Goal: Task Accomplishment & Management: Complete application form

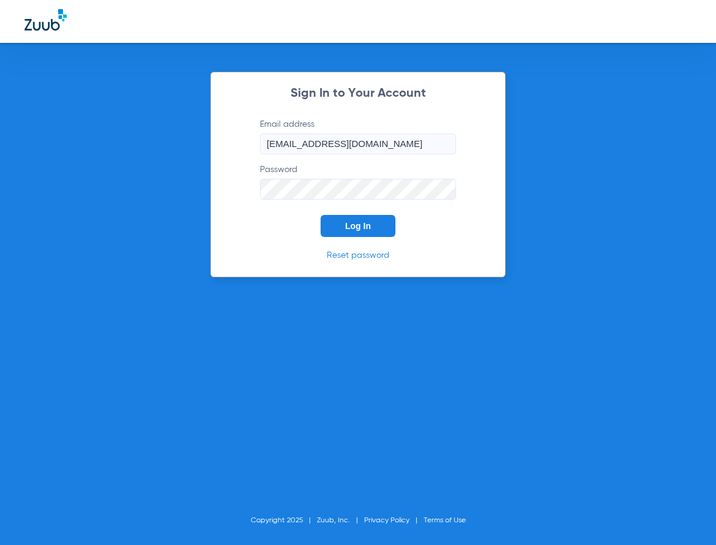
click at [352, 222] on button "Log In" at bounding box center [358, 226] width 75 height 22
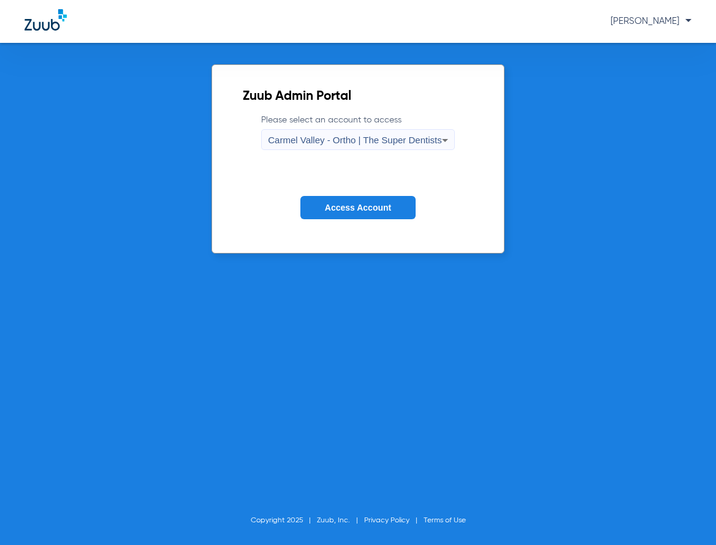
click at [385, 145] on div "Carmel Valley - Ortho | The Super Dentists" at bounding box center [354, 140] width 173 height 21
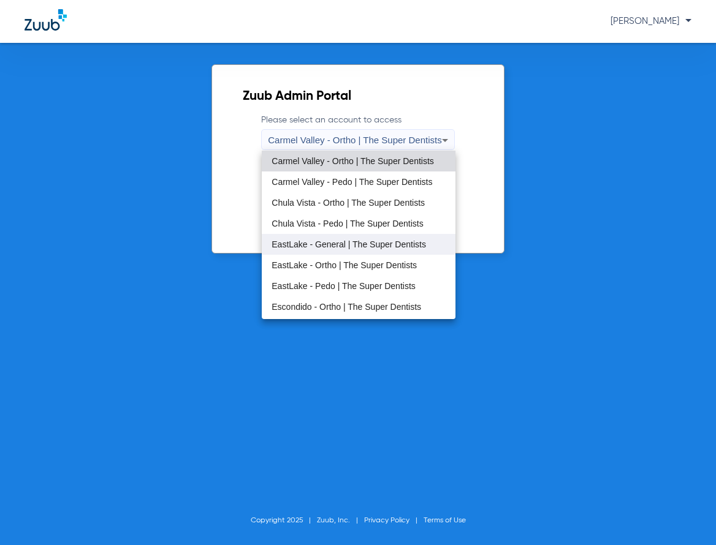
click at [371, 241] on span "EastLake - General | The Super Dentists" at bounding box center [348, 244] width 154 height 9
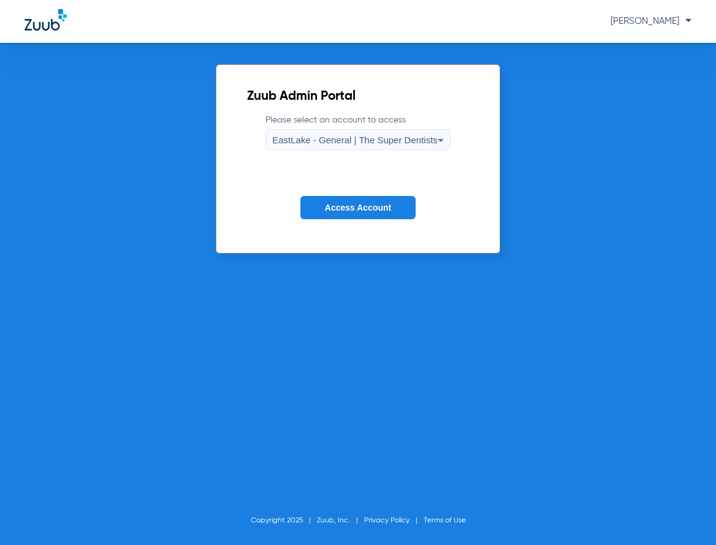
click at [362, 218] on button "Access Account" at bounding box center [357, 208] width 115 height 24
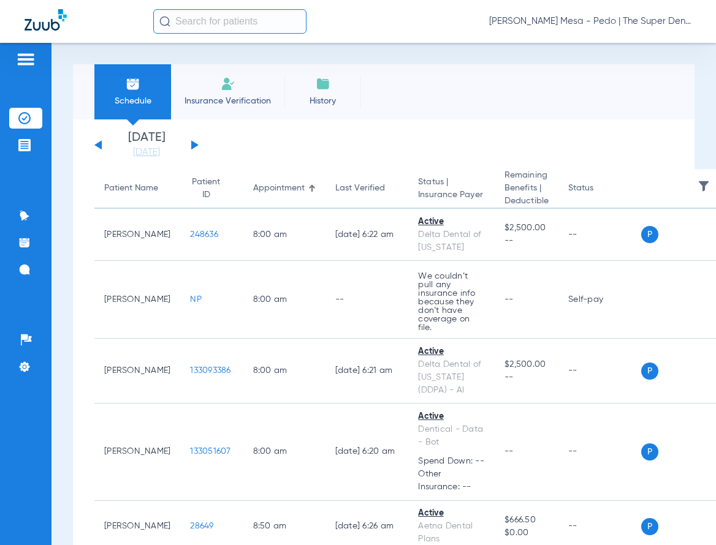
click at [210, 102] on span "Insurance Verification" at bounding box center [227, 101] width 95 height 12
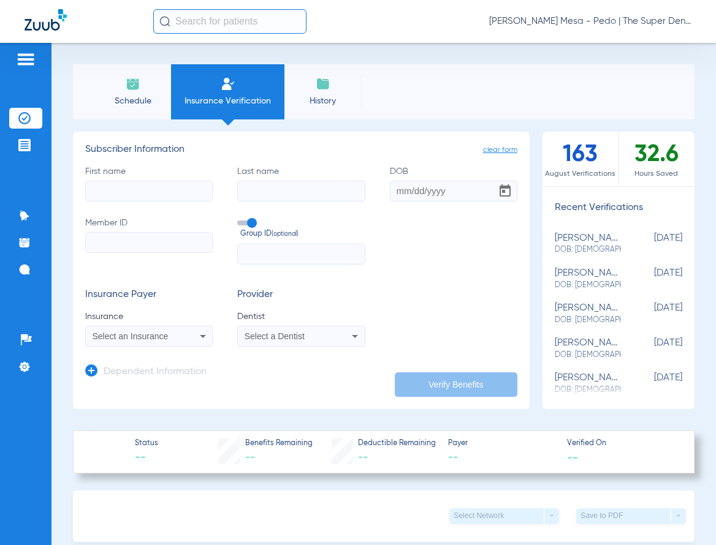
click at [112, 188] on input "First name" at bounding box center [148, 191] width 127 height 21
type input "[PERSON_NAME]"
type input "Yoram"
type input "[DATE]"
click at [117, 248] on input "Member ID" at bounding box center [148, 242] width 127 height 21
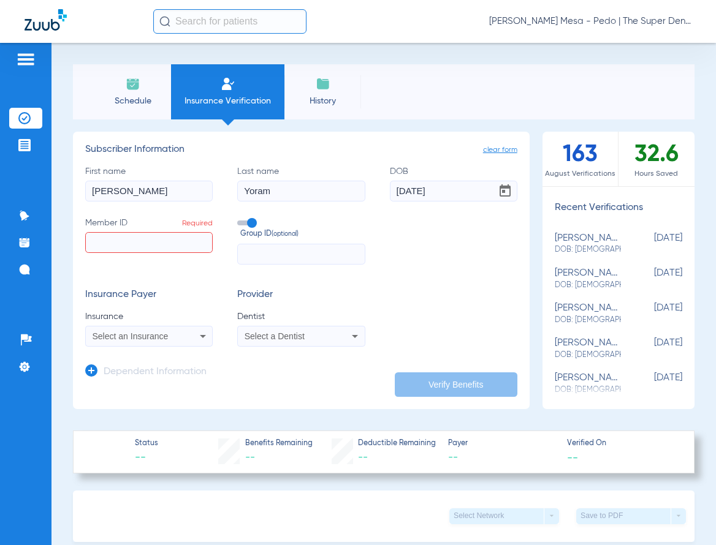
click at [119, 239] on input "Member ID Required" at bounding box center [148, 242] width 127 height 21
paste input "900381933"
type input "900381933"
click at [152, 336] on span "Select an Insurance" at bounding box center [131, 337] width 76 height 10
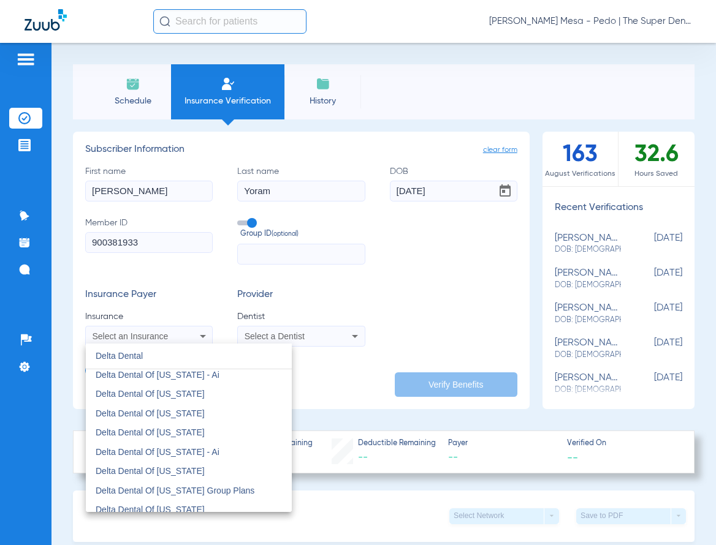
scroll to position [368, 0]
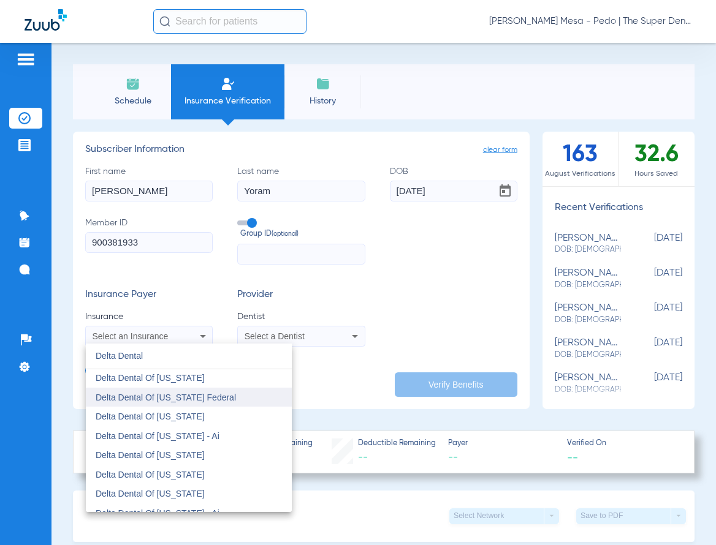
type input "Delta Dental"
click at [231, 395] on mat-option "Delta Dental Of [US_STATE] Federal" at bounding box center [189, 398] width 206 height 20
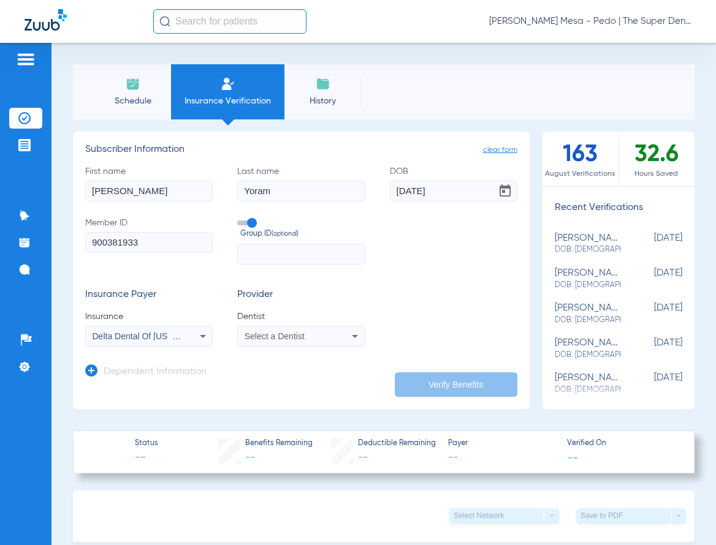
click at [296, 336] on span "Select a Dentist" at bounding box center [275, 337] width 60 height 10
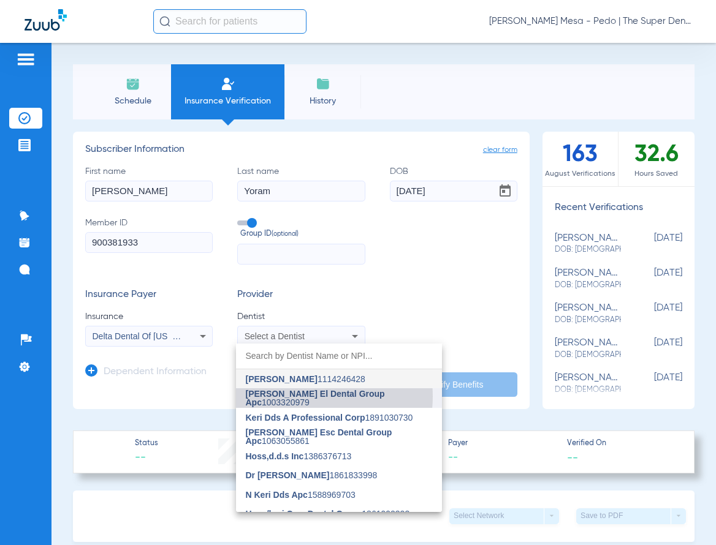
drag, startPoint x: 300, startPoint y: 396, endPoint x: 181, endPoint y: 346, distance: 128.7
click at [300, 396] on span "[PERSON_NAME] El Dental Group Apc" at bounding box center [315, 398] width 139 height 18
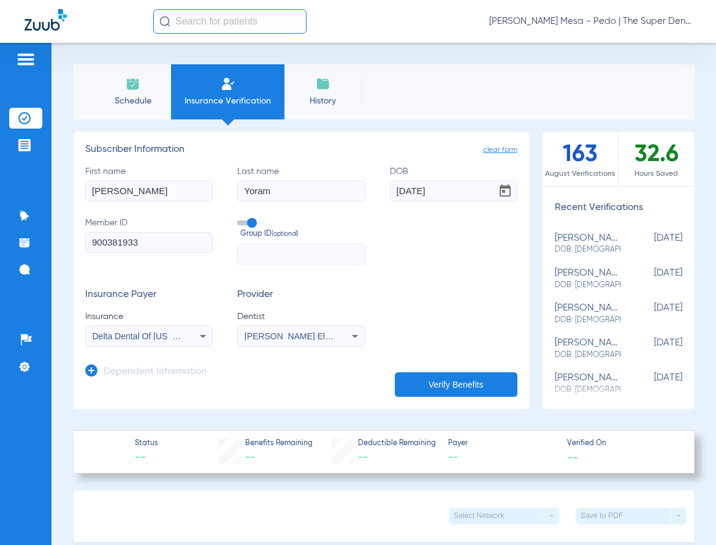
click at [161, 362] on div "Dependent Information" at bounding box center [145, 375] width 121 height 26
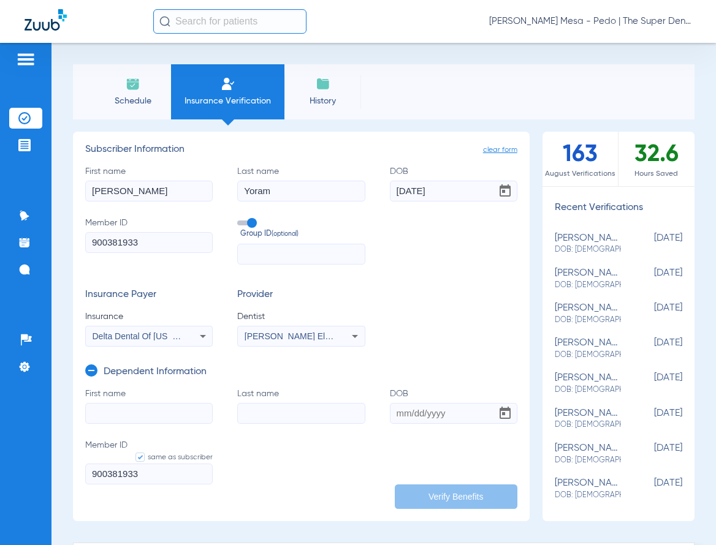
click at [186, 415] on input "First name" at bounding box center [148, 413] width 127 height 21
type input "Yoram"
drag, startPoint x: 153, startPoint y: 414, endPoint x: 30, endPoint y: 406, distance: 123.4
click at [28, 412] on div "Patients Insurance Verification Treatment Acceptance Communication Activity App…" at bounding box center [358, 315] width 716 height 545
click at [115, 409] on input "First name Required" at bounding box center [148, 413] width 127 height 21
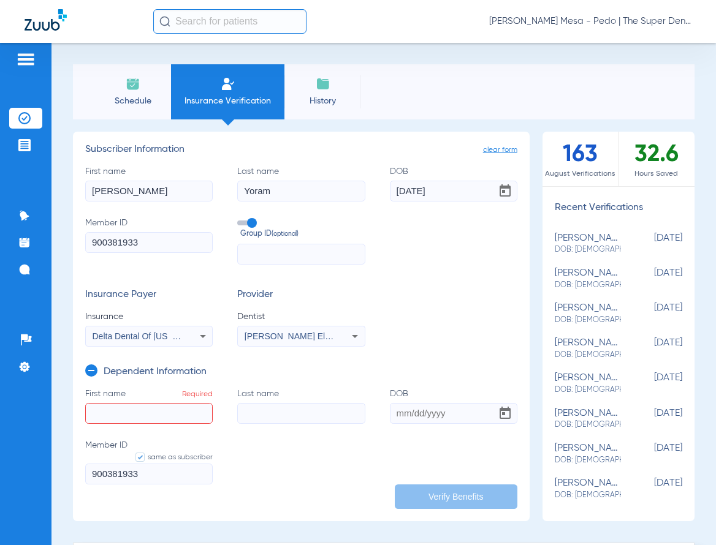
drag, startPoint x: 278, startPoint y: 193, endPoint x: 188, endPoint y: 186, distance: 89.8
click at [188, 186] on div "First name Jason Last name Yoram DOB 12/14/2006 Member ID 900381933 Group ID (o…" at bounding box center [301, 214] width 432 height 99
type input "Bercovitch"
click at [175, 408] on input "First name Required" at bounding box center [148, 413] width 127 height 21
type input "Yoram"
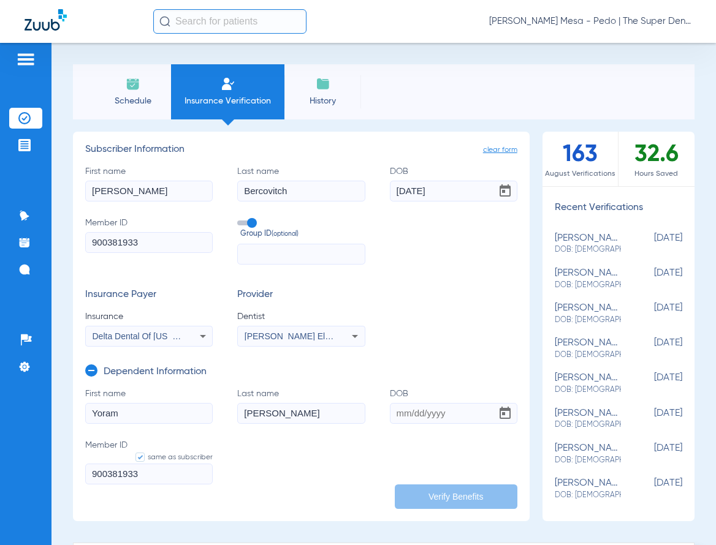
type input "[PERSON_NAME]"
click at [391, 411] on input "DOB" at bounding box center [453, 413] width 127 height 21
type input "[DATE]"
click at [449, 189] on input "[DATE]" at bounding box center [453, 191] width 127 height 21
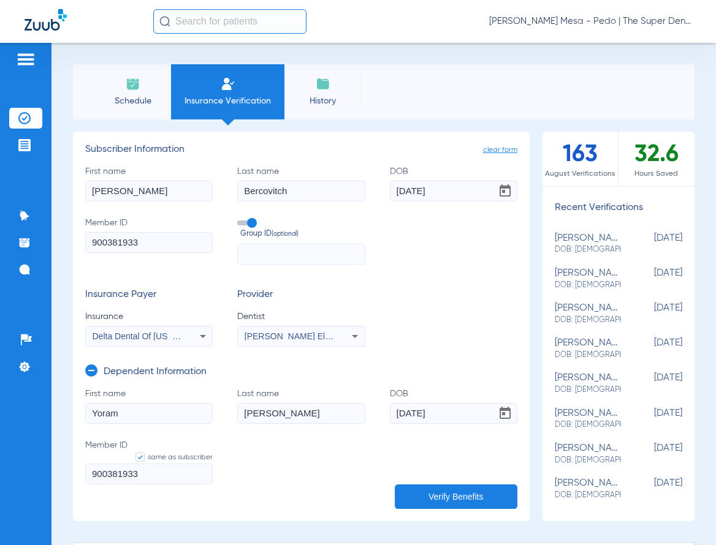
click at [449, 189] on input "[DATE]" at bounding box center [453, 191] width 127 height 21
type input "[DATE]"
click at [282, 253] on input "text" at bounding box center [300, 254] width 127 height 21
drag, startPoint x: 439, startPoint y: 490, endPoint x: 534, endPoint y: 484, distance: 95.2
click at [439, 490] on button "Verify Benefits" at bounding box center [456, 497] width 123 height 25
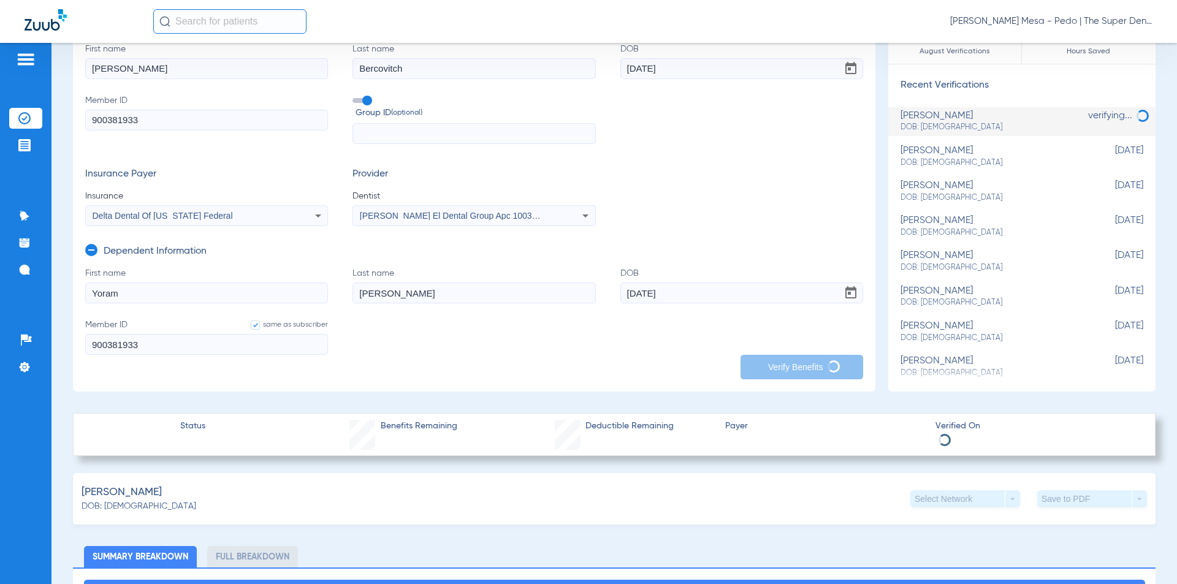
scroll to position [0, 0]
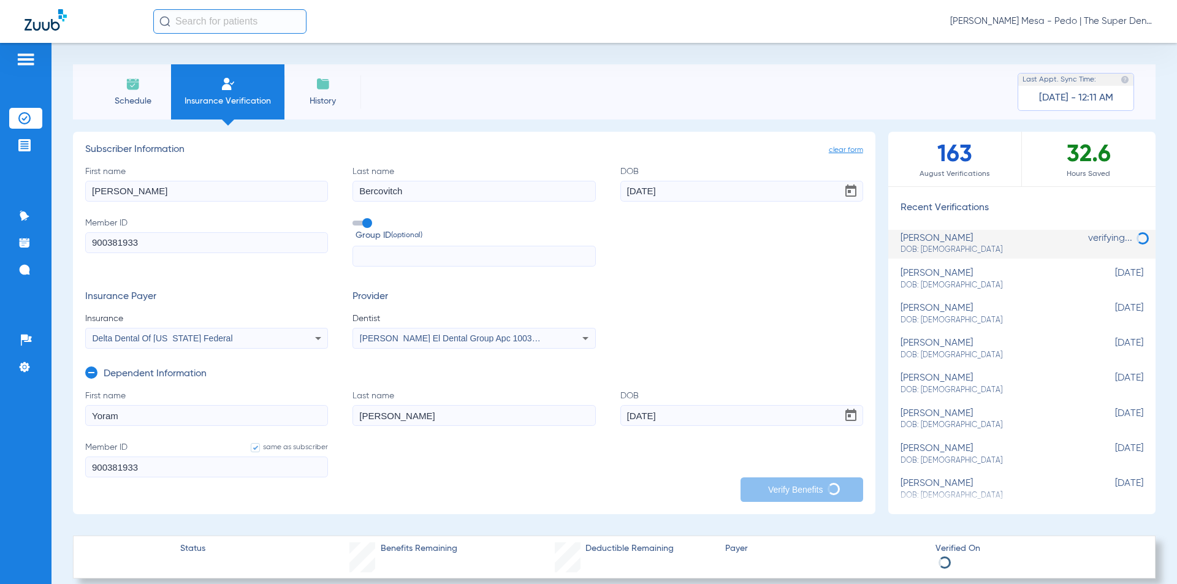
click at [840, 150] on span "clear form" at bounding box center [846, 150] width 34 height 12
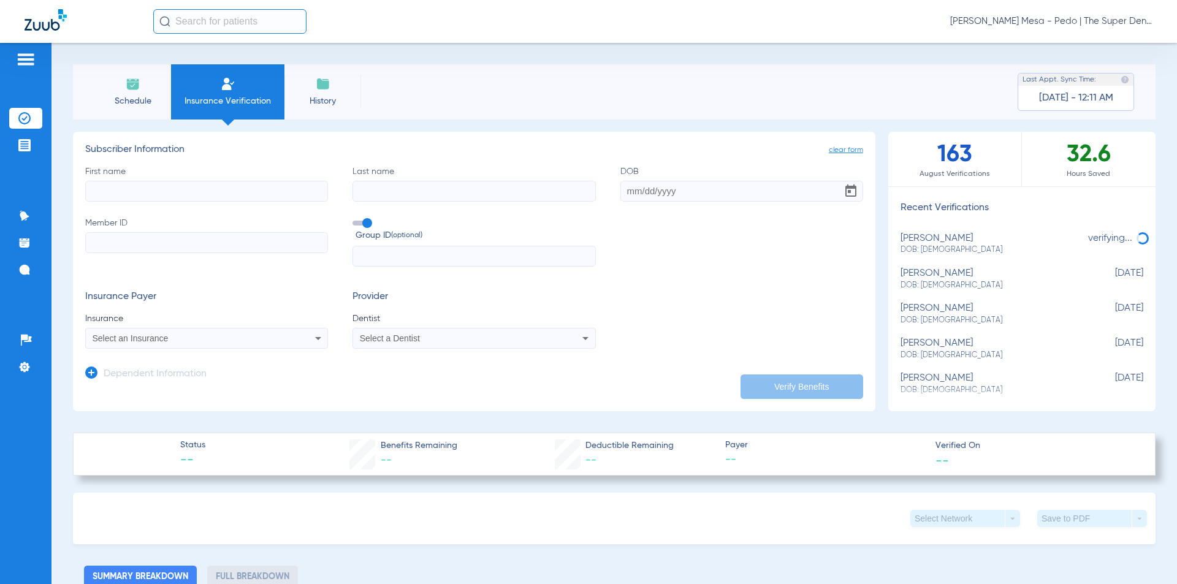
click at [960, 242] on div "yoram soloman DOB: 12/14/2006" at bounding box center [990, 244] width 181 height 23
type input "[PERSON_NAME]"
type input "Bercovitch"
type input "[DATE]"
type input "900381933"
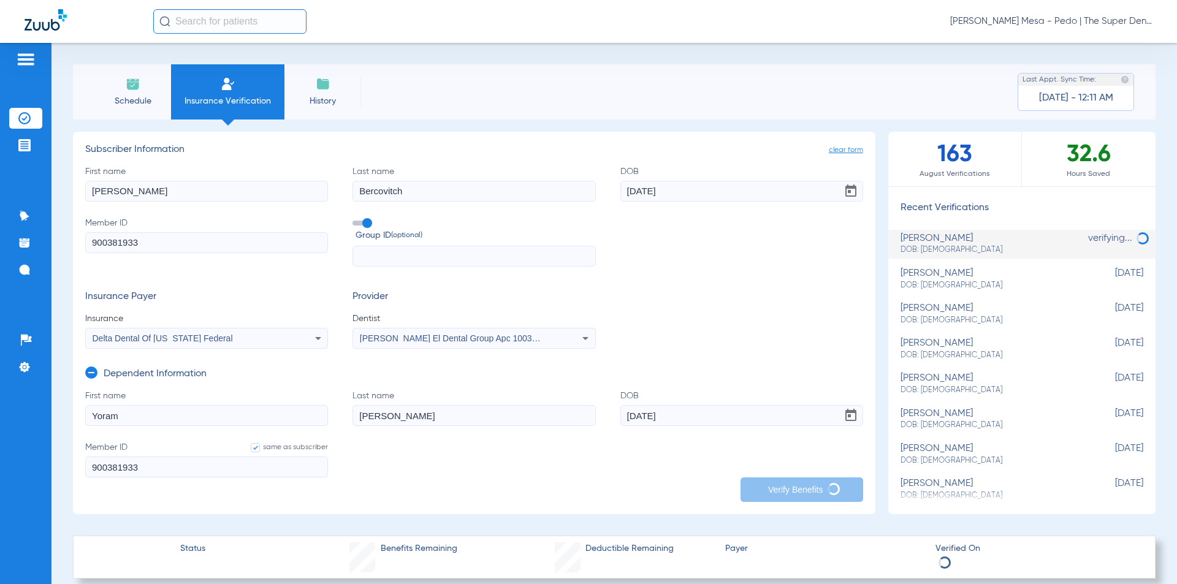
click at [849, 151] on span "clear form" at bounding box center [846, 150] width 34 height 12
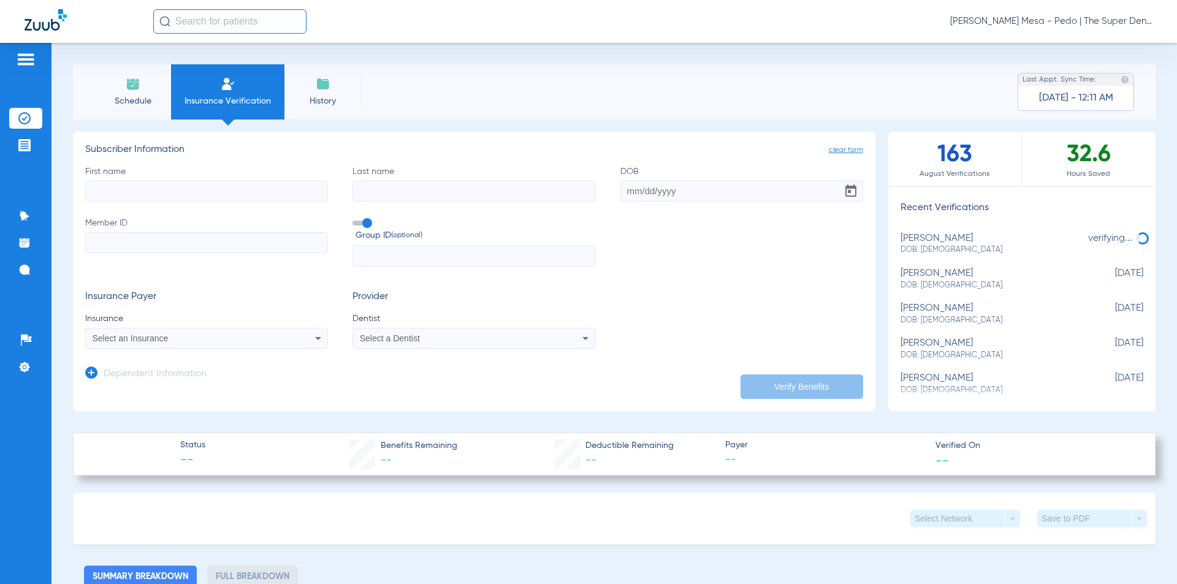
click at [197, 185] on input "First name" at bounding box center [206, 191] width 243 height 21
type input "[PERSON_NAME]"
type input "[DATE]"
click at [216, 234] on input "Member ID" at bounding box center [206, 242] width 243 height 21
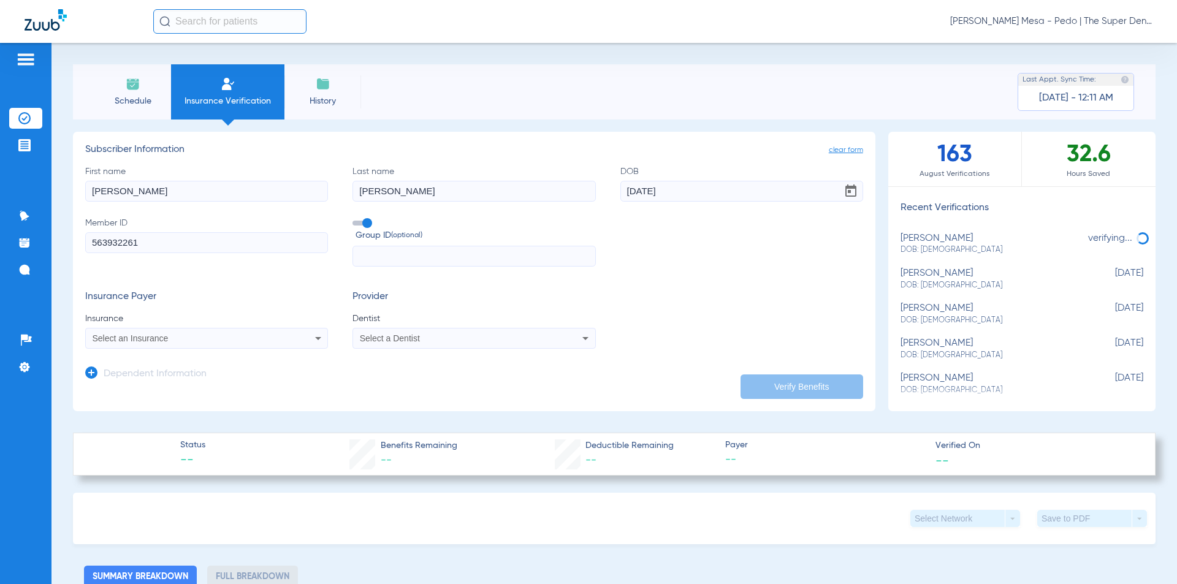
type input "563932261"
click at [153, 337] on span "Select an Insurance" at bounding box center [131, 338] width 76 height 10
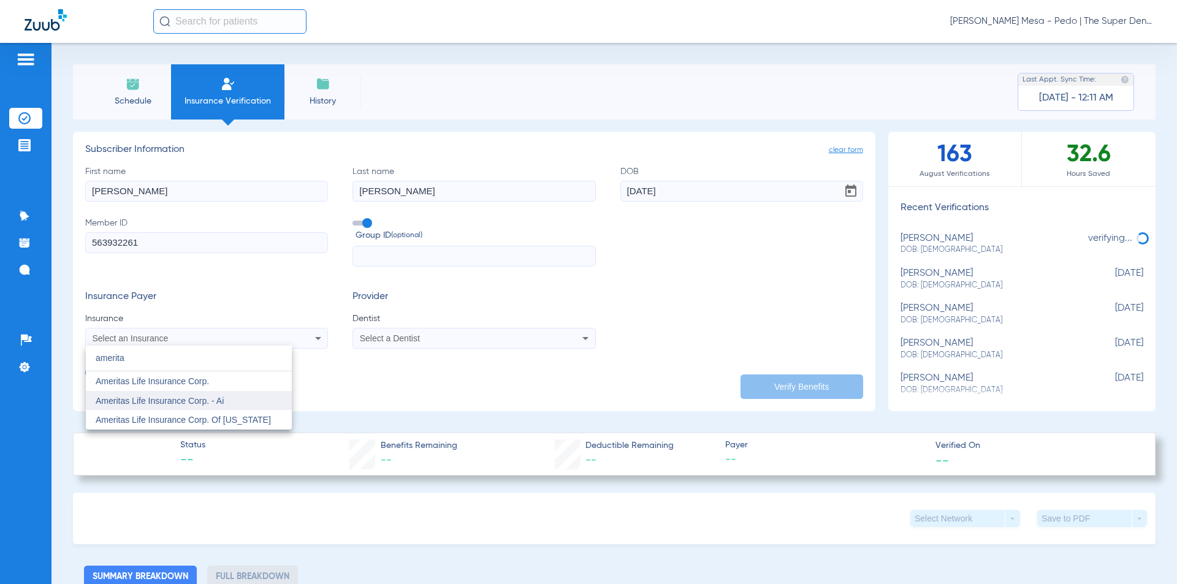
type input "amerita"
click at [187, 401] on span "Ameritas Life Insurance Corp. - Ai" at bounding box center [160, 401] width 128 height 10
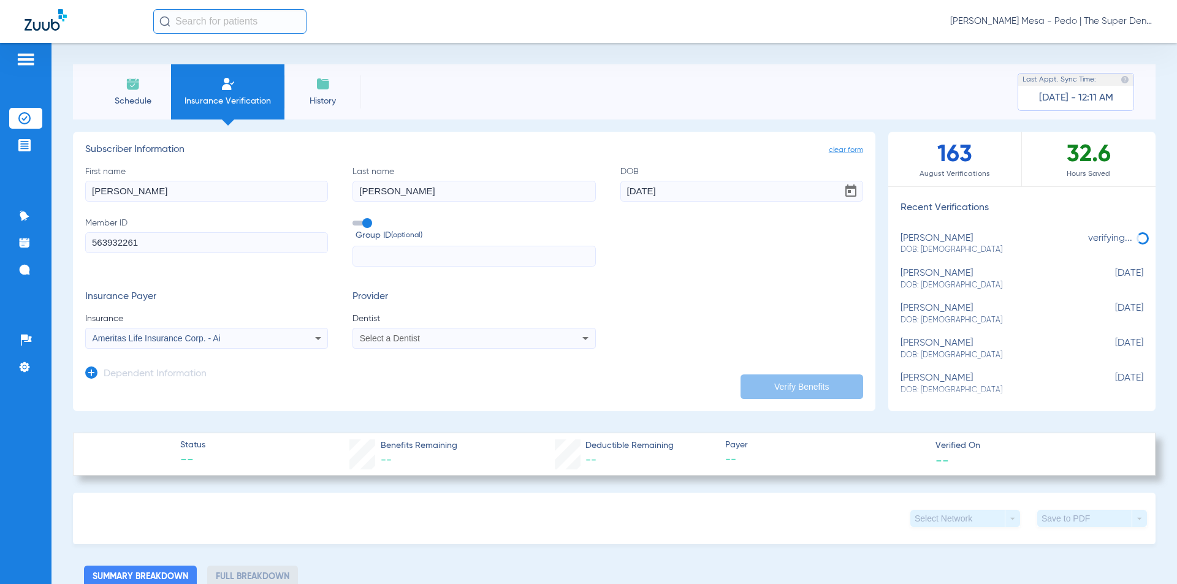
click at [421, 343] on div "Select a Dentist" at bounding box center [473, 338] width 241 height 15
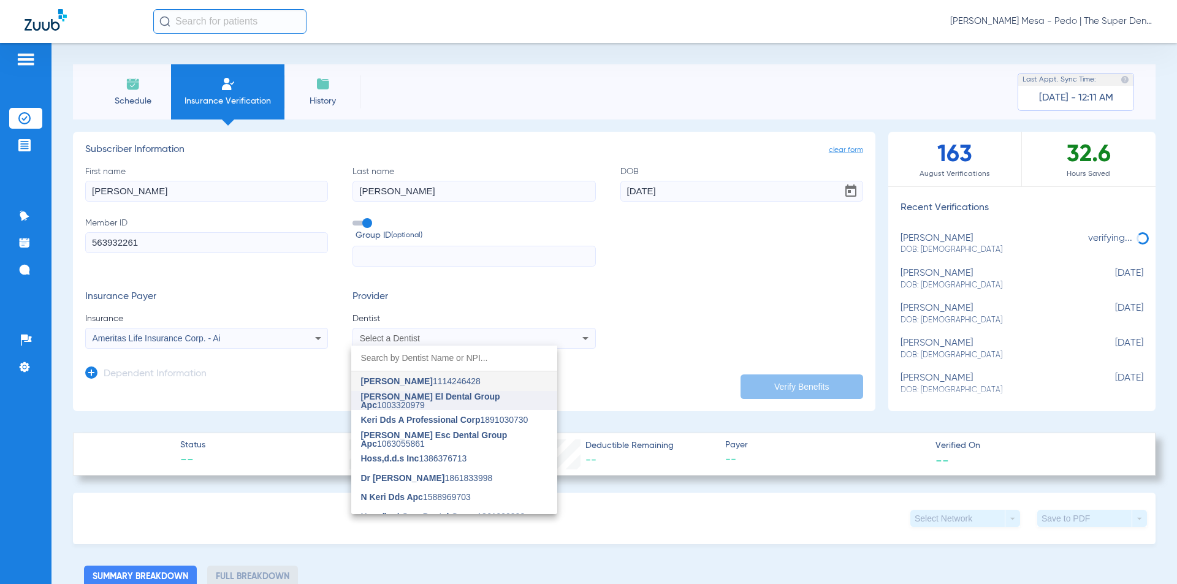
click at [423, 395] on mat-option "[PERSON_NAME] El Dental Group Apc 1003320979" at bounding box center [454, 401] width 206 height 20
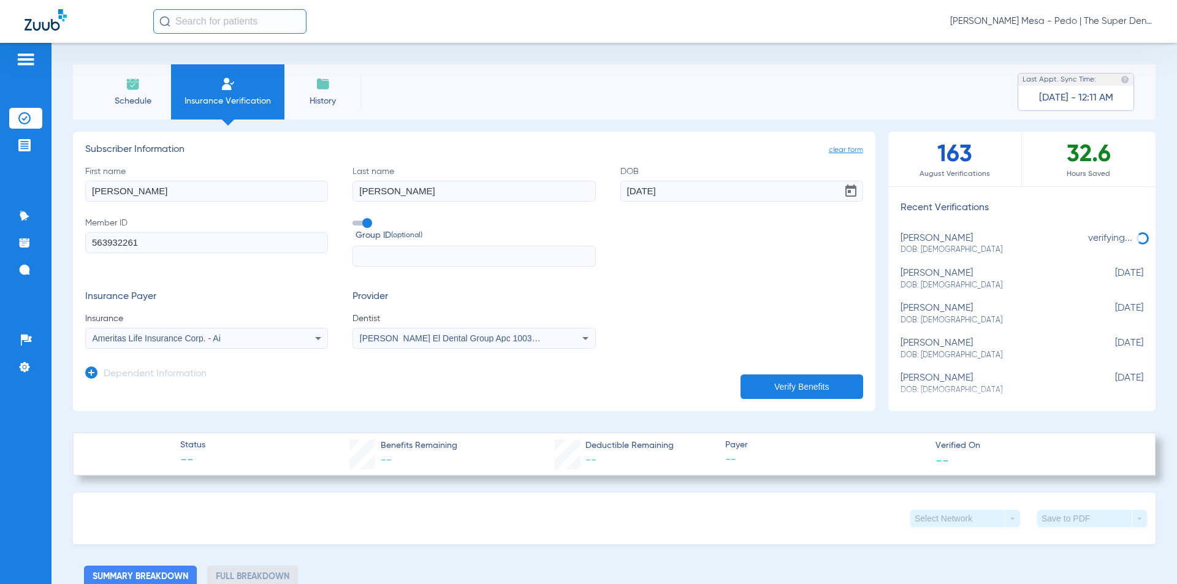
click at [233, 377] on app-dependent-form "Dependent Information" at bounding box center [474, 369] width 778 height 41
click at [174, 376] on h3 "Dependent Information" at bounding box center [155, 374] width 103 height 12
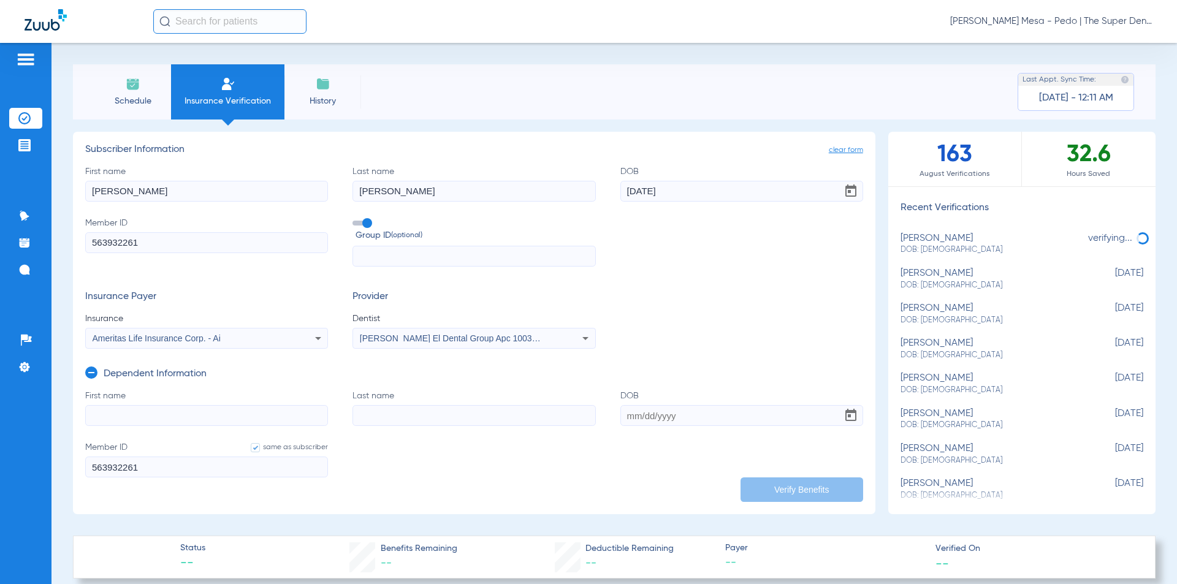
click at [208, 421] on input "First name" at bounding box center [206, 415] width 243 height 21
type input "w"
click at [208, 421] on input "W" at bounding box center [206, 415] width 243 height 21
type input "[PERSON_NAME]"
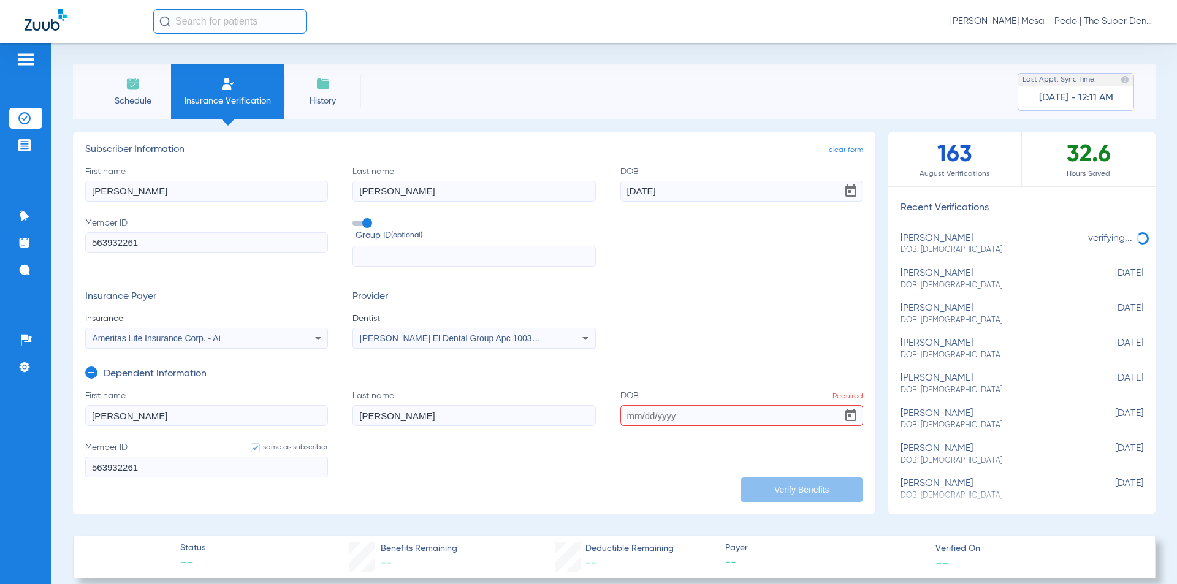
type input "[PERSON_NAME]"
type input "[DATE]"
click at [203, 457] on label "Member ID same as subscriber 563932261" at bounding box center [206, 459] width 243 height 36
click at [253, 447] on input "same as subscriber" at bounding box center [253, 447] width 0 height 0
click at [815, 488] on button "Verify Benefits" at bounding box center [801, 489] width 123 height 25
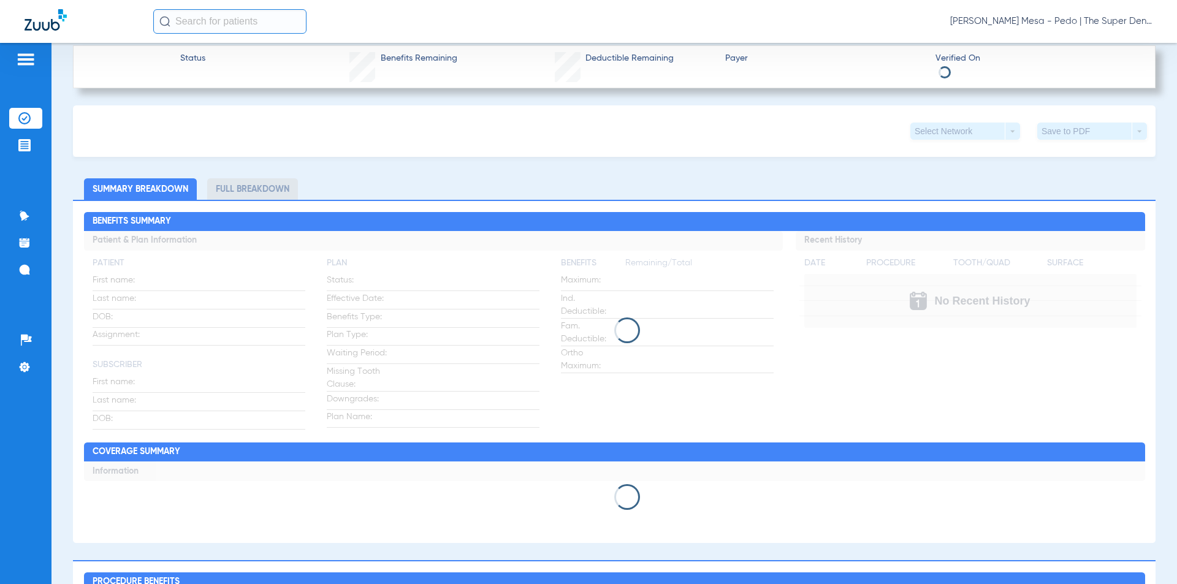
scroll to position [552, 0]
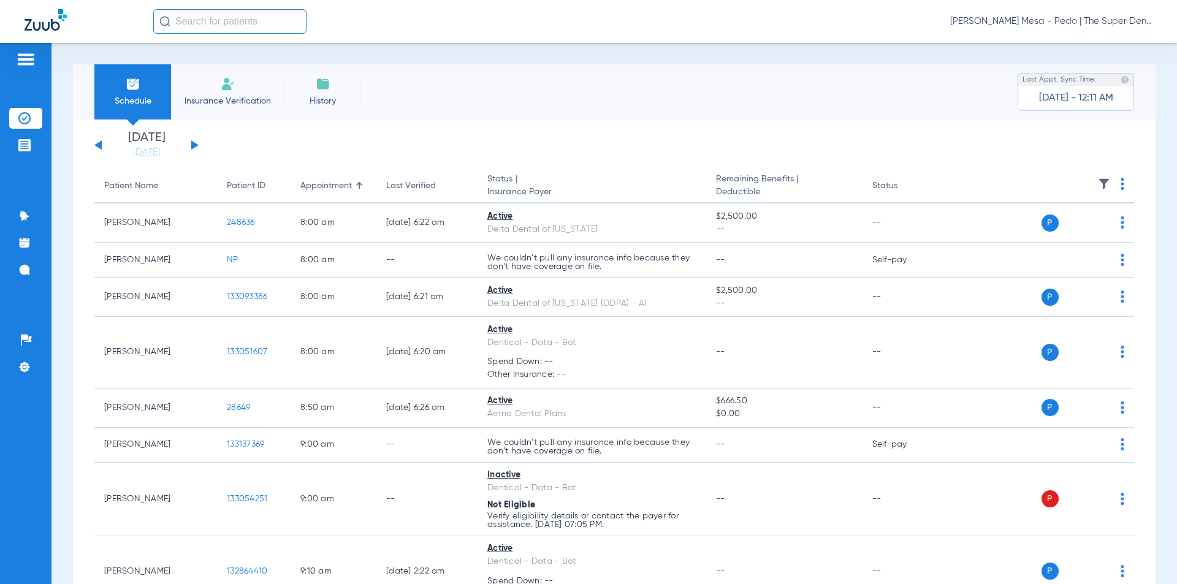
click at [232, 93] on li "Insurance Verification" at bounding box center [227, 91] width 113 height 55
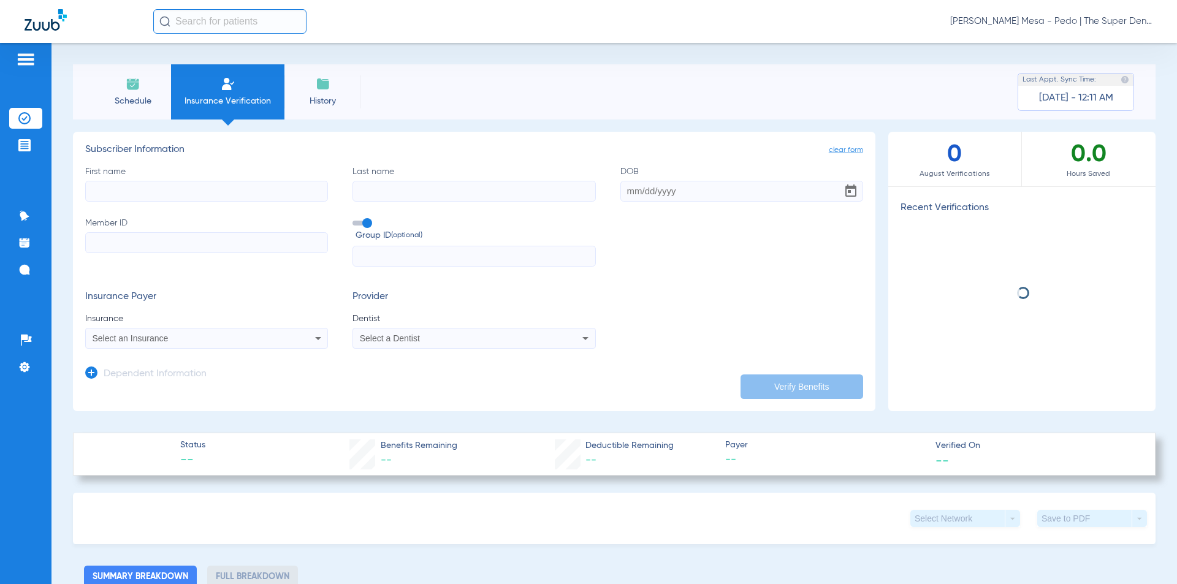
click at [235, 96] on span "Insurance Verification" at bounding box center [227, 101] width 95 height 12
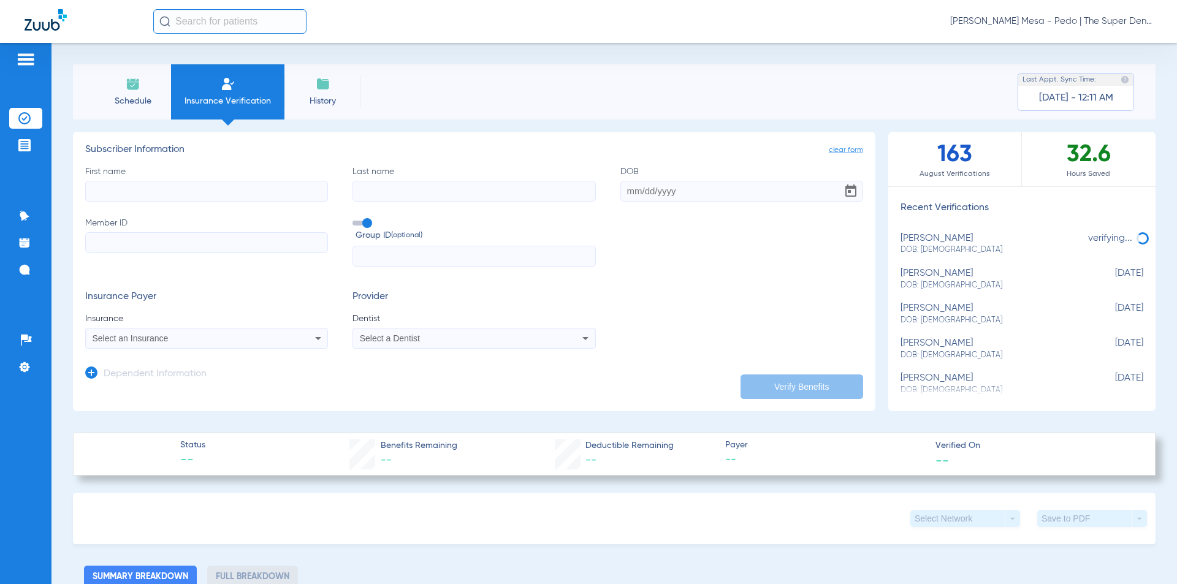
click at [976, 247] on span "DOB: [DEMOGRAPHIC_DATA]" at bounding box center [990, 250] width 181 height 11
type input "[PERSON_NAME]"
type input "Bercovitch"
type input "[DATE]"
type input "900381933"
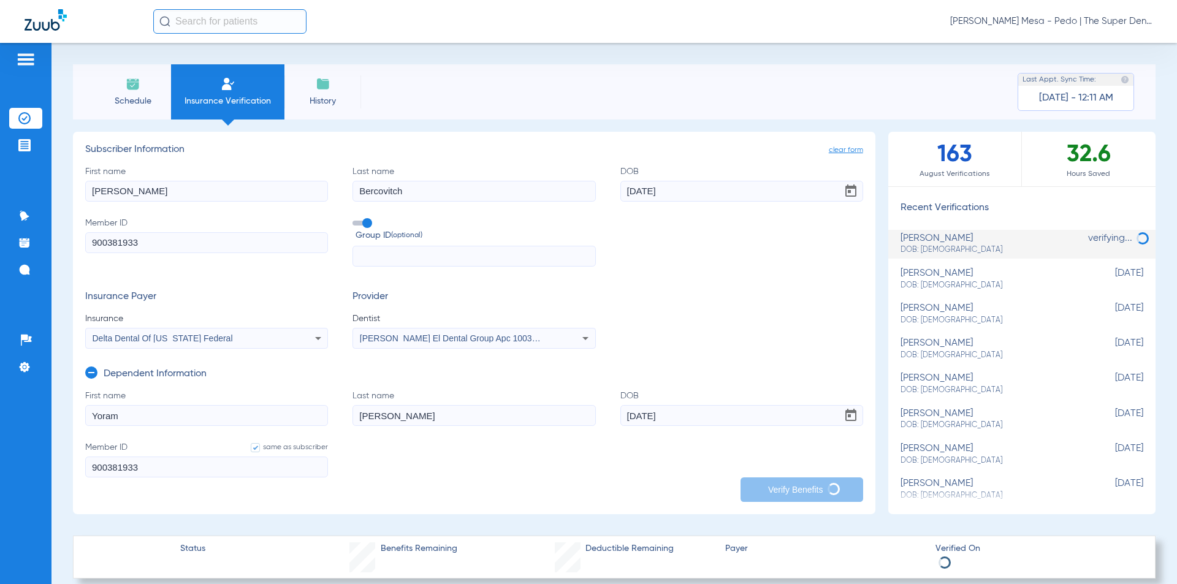
click at [851, 150] on span "clear form" at bounding box center [846, 150] width 34 height 12
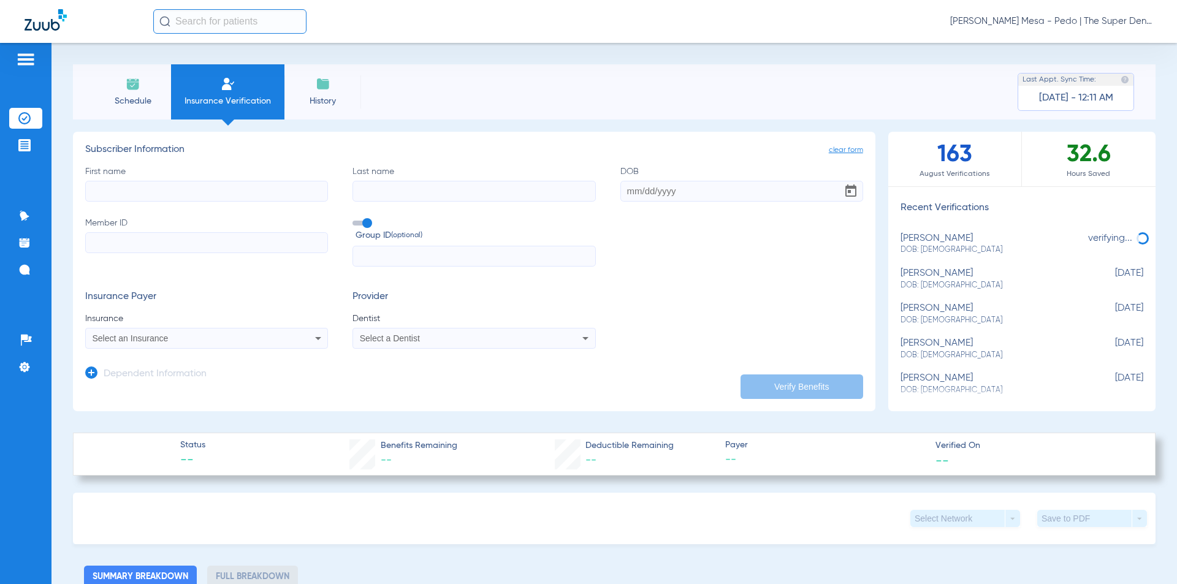
click at [264, 185] on input "First name" at bounding box center [206, 191] width 243 height 21
type input "F"
type input "[PERSON_NAME]"
type input "[DATE]"
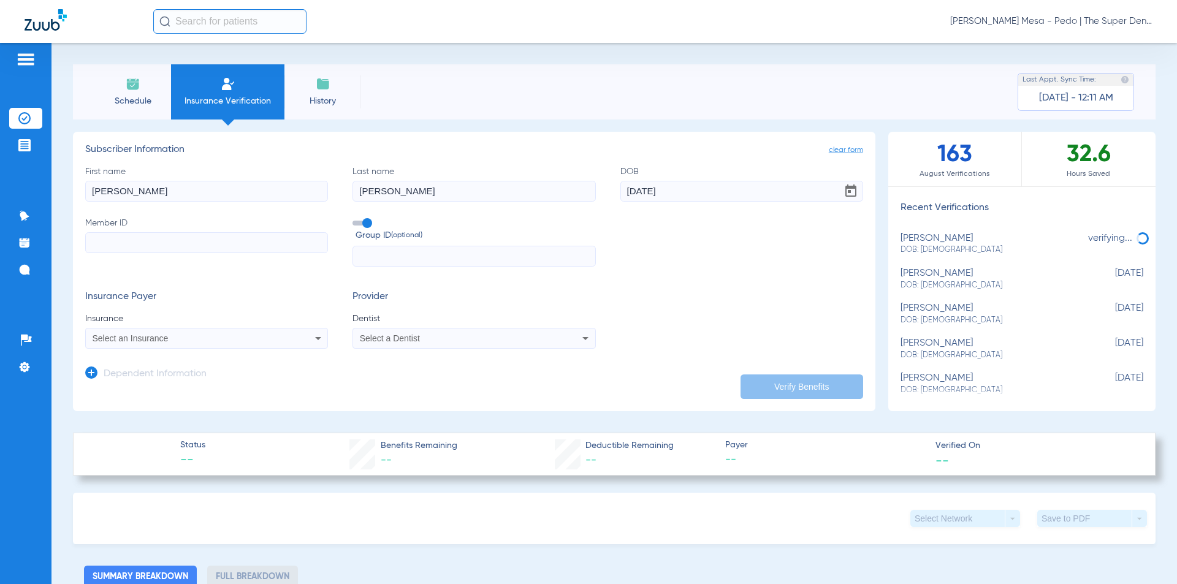
click at [283, 246] on input "Member ID" at bounding box center [206, 242] width 243 height 21
type input "563932261"
click at [271, 348] on mat-select "Select an Insurance" at bounding box center [206, 338] width 243 height 21
click at [271, 343] on div "Select an Insurance" at bounding box center [206, 338] width 241 height 15
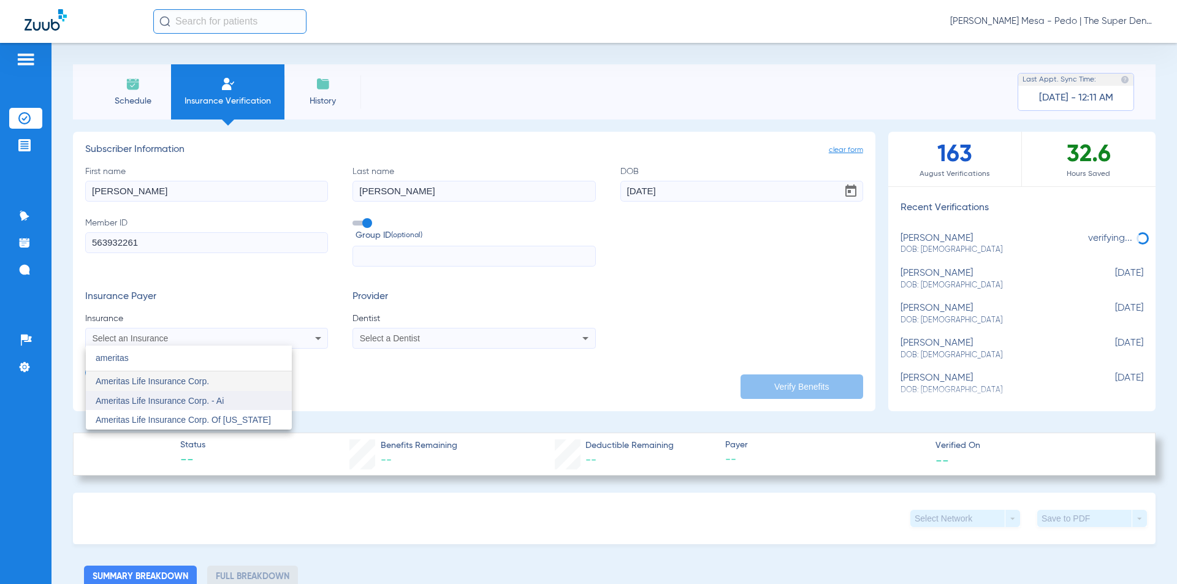
type input "ameritas"
click at [233, 396] on mat-option "Ameritas Life Insurance Corp. - Ai" at bounding box center [189, 401] width 206 height 20
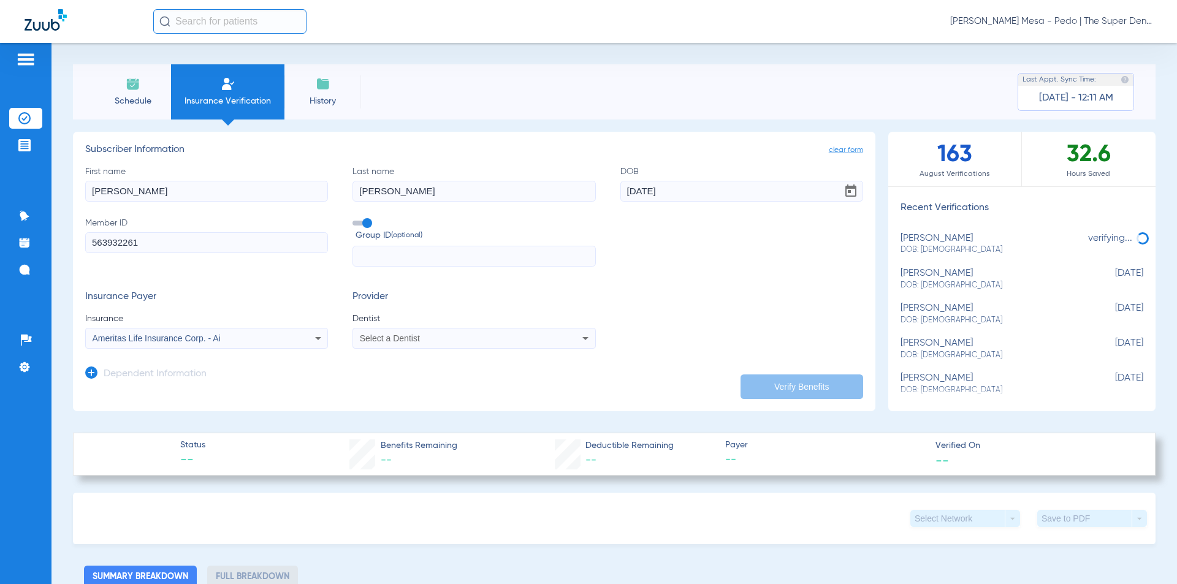
drag, startPoint x: 422, startPoint y: 323, endPoint x: 428, endPoint y: 328, distance: 8.2
click at [423, 323] on span "Dentist" at bounding box center [473, 319] width 243 height 12
click at [432, 332] on div "Select a Dentist" at bounding box center [473, 338] width 241 height 15
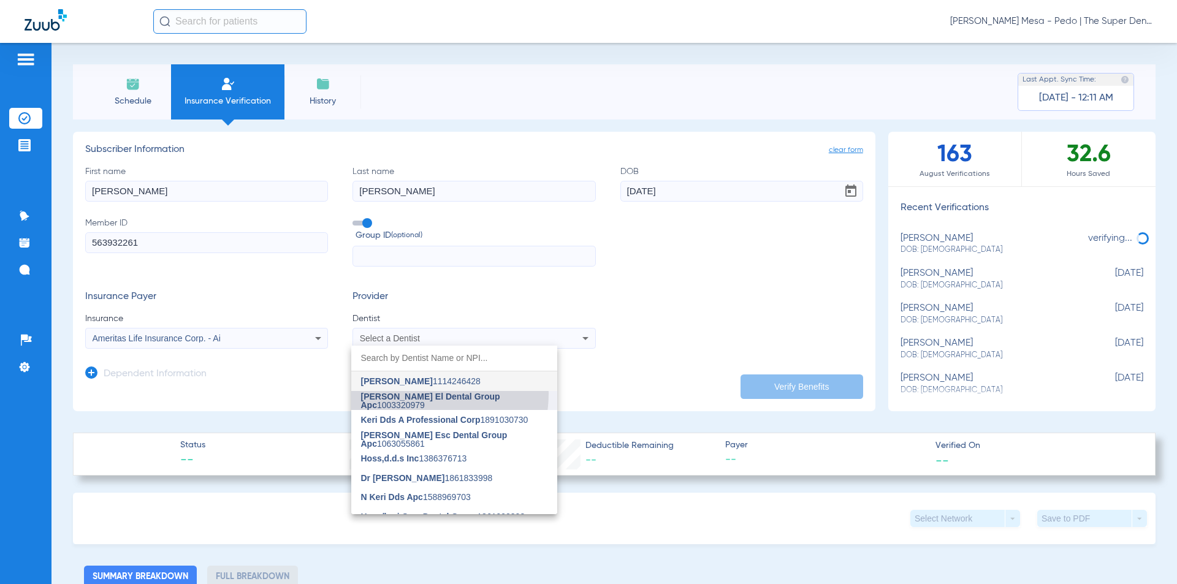
click at [417, 393] on mat-option "[PERSON_NAME] El Dental Group Apc 1003320979" at bounding box center [454, 401] width 206 height 20
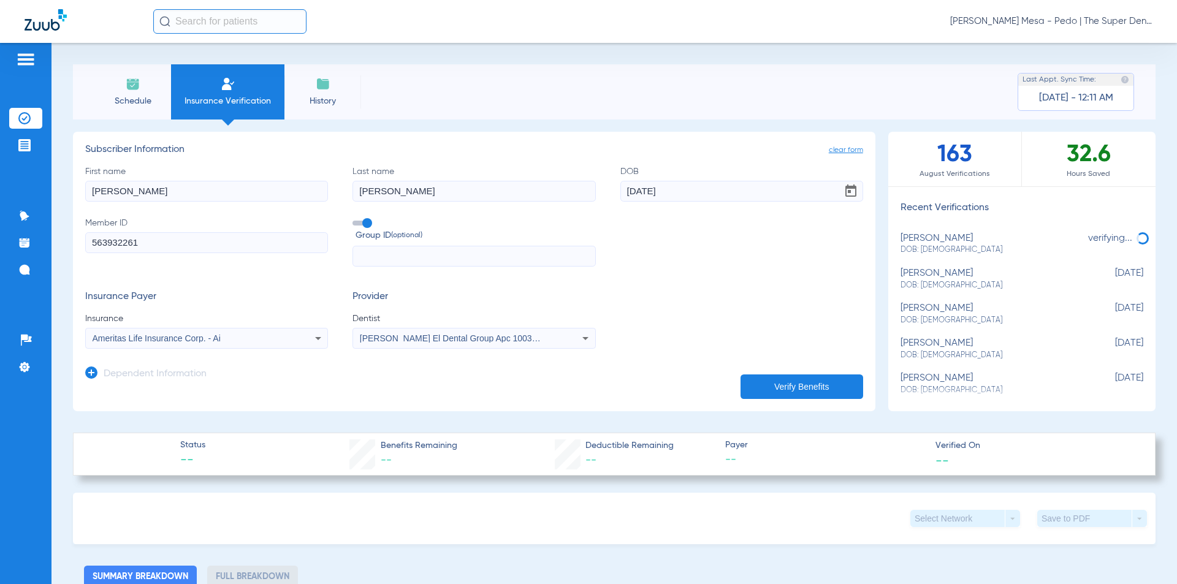
click at [248, 373] on app-dependent-form "Dependent Information" at bounding box center [474, 369] width 778 height 41
click at [205, 373] on h3 "Dependent Information" at bounding box center [155, 374] width 103 height 12
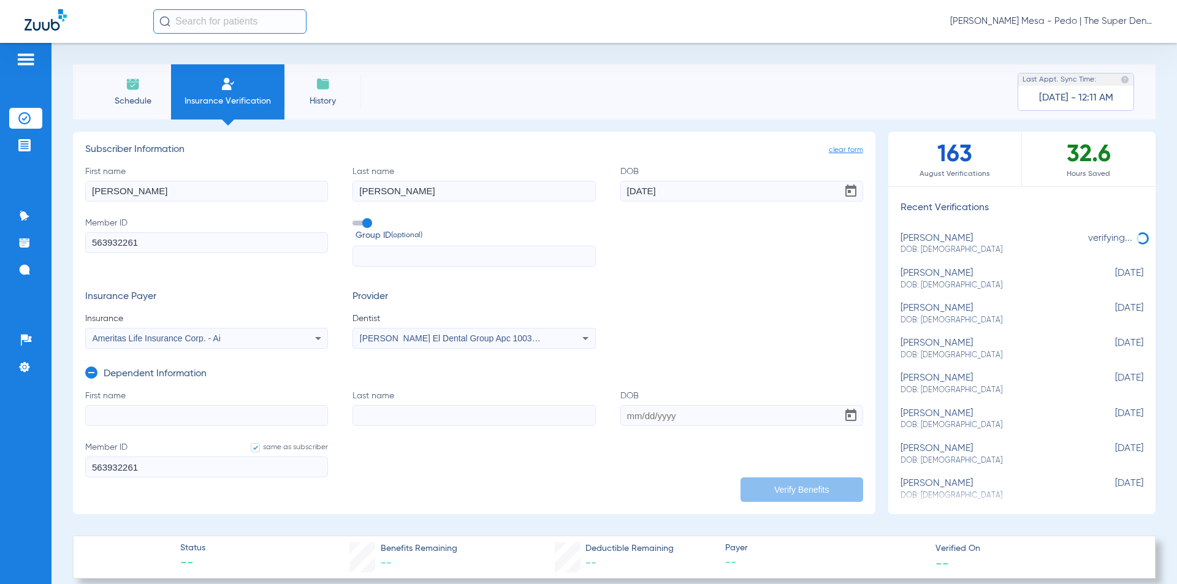
click at [215, 415] on input "First name" at bounding box center [206, 415] width 243 height 21
type input "[PERSON_NAME]"
type input "[DATE]"
click at [215, 415] on input "[PERSON_NAME]" at bounding box center [206, 415] width 243 height 21
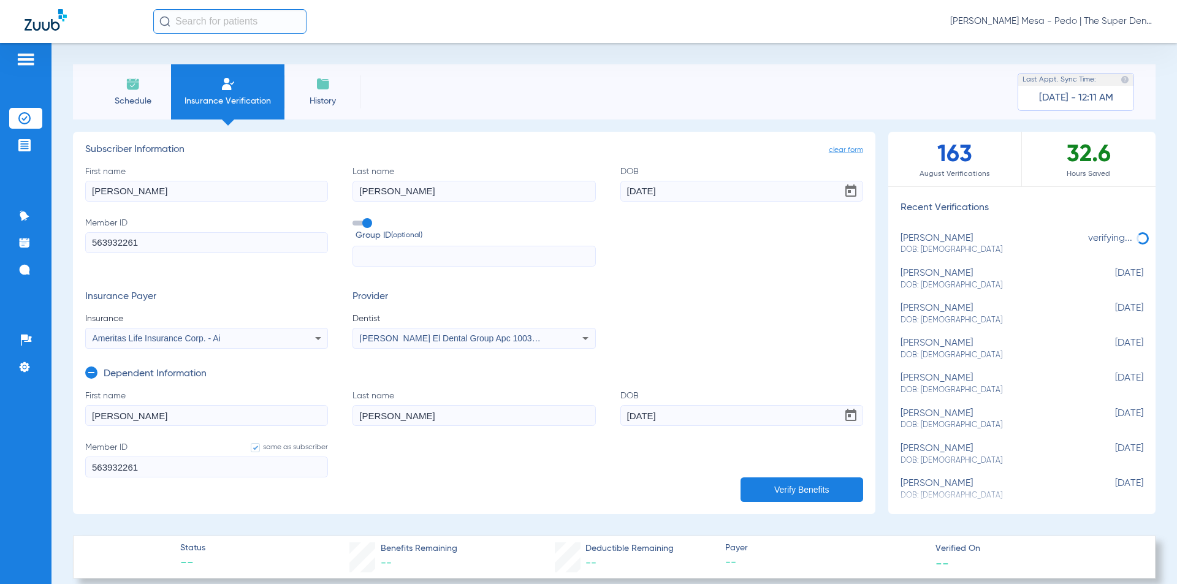
drag, startPoint x: 766, startPoint y: 496, endPoint x: 780, endPoint y: 487, distance: 16.8
click at [767, 495] on button "Verify Benefits" at bounding box center [801, 489] width 123 height 25
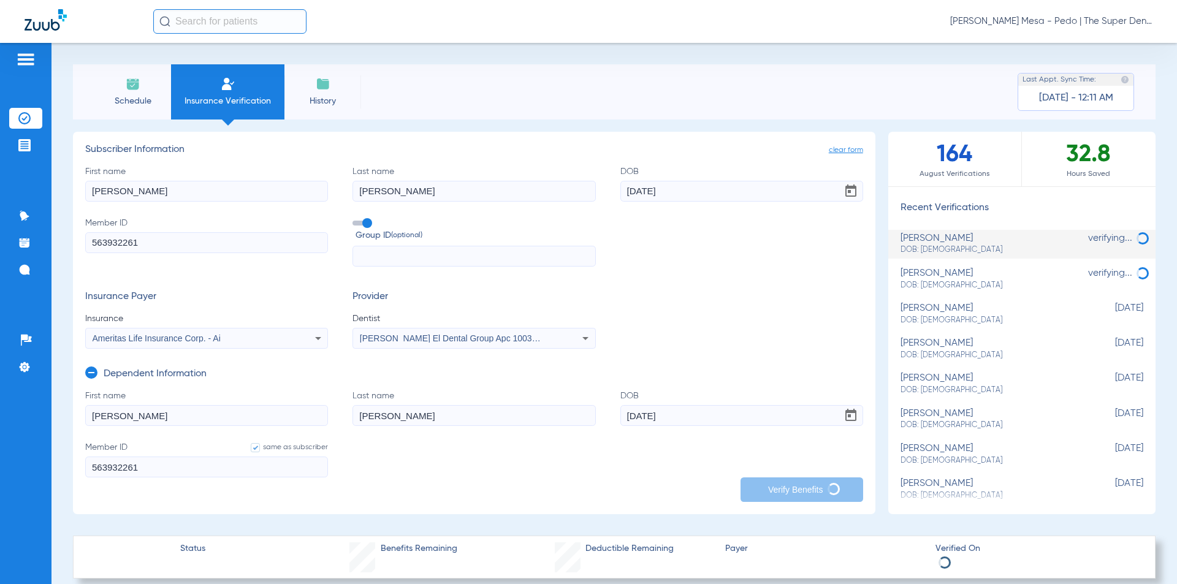
click at [953, 284] on span "DOB: [DEMOGRAPHIC_DATA]" at bounding box center [990, 285] width 181 height 11
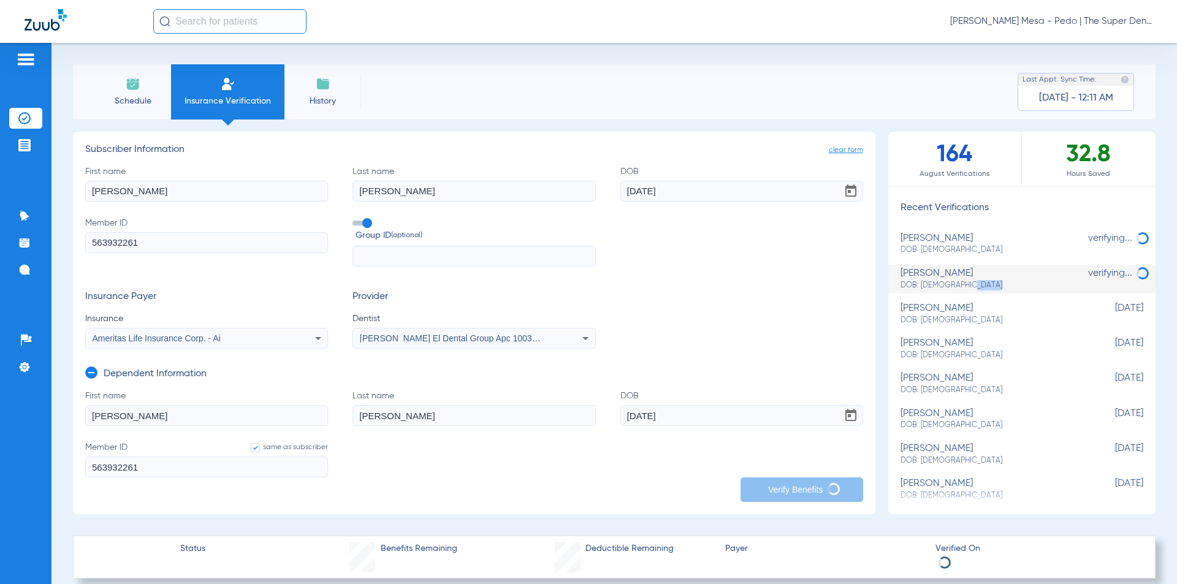
click at [953, 284] on span "DOB: [DEMOGRAPHIC_DATA]" at bounding box center [990, 285] width 181 height 11
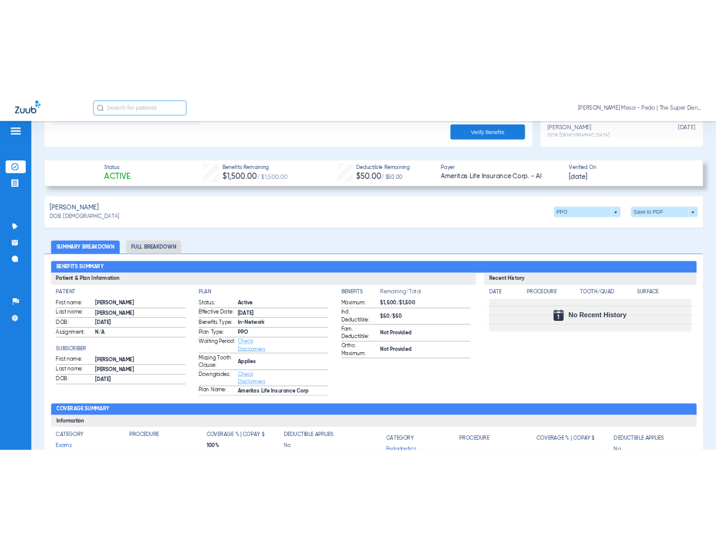
scroll to position [490, 0]
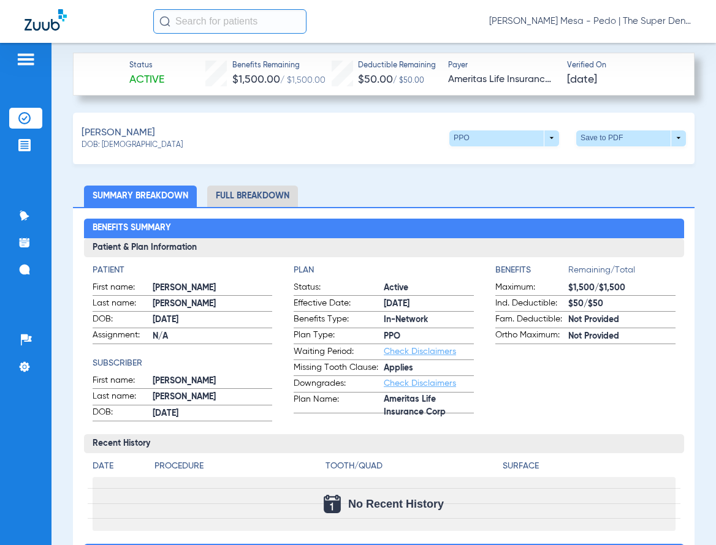
click at [229, 193] on li "Full Breakdown" at bounding box center [252, 196] width 91 height 21
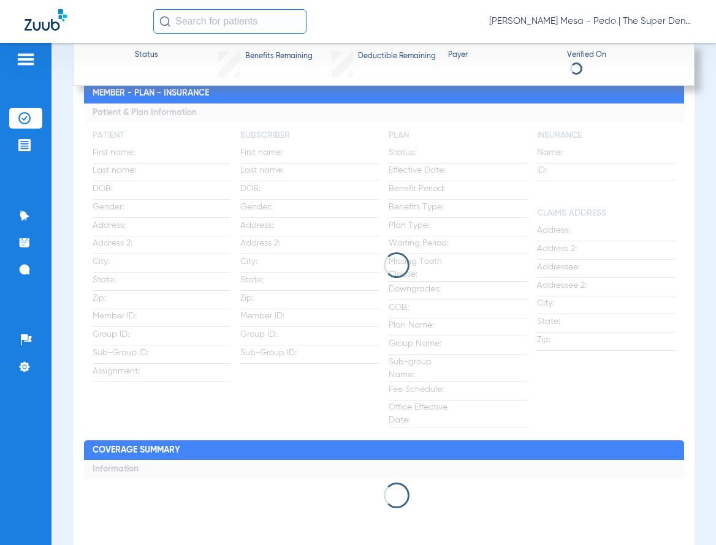
scroll to position [674, 0]
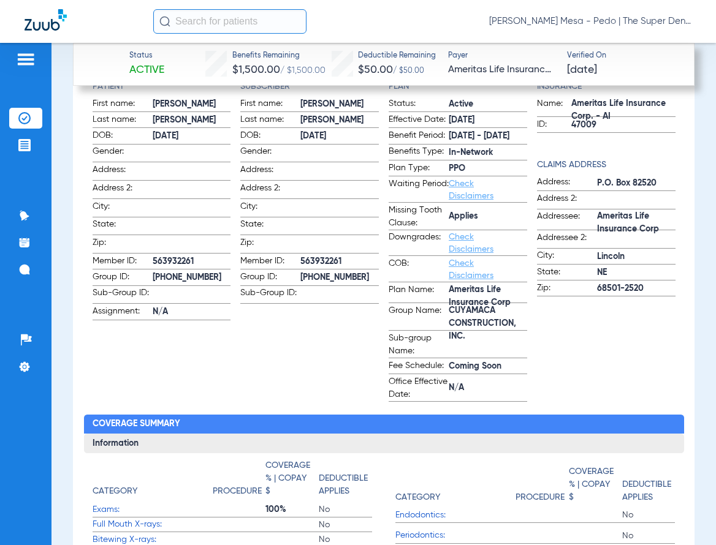
click at [162, 256] on span "563932261" at bounding box center [192, 262] width 78 height 13
click at [159, 273] on span "[PHONE_NUMBER]" at bounding box center [192, 277] width 78 height 13
click at [163, 272] on span "[PHONE_NUMBER]" at bounding box center [192, 277] width 78 height 13
click at [186, 272] on span "[PHONE_NUMBER]" at bounding box center [192, 277] width 78 height 13
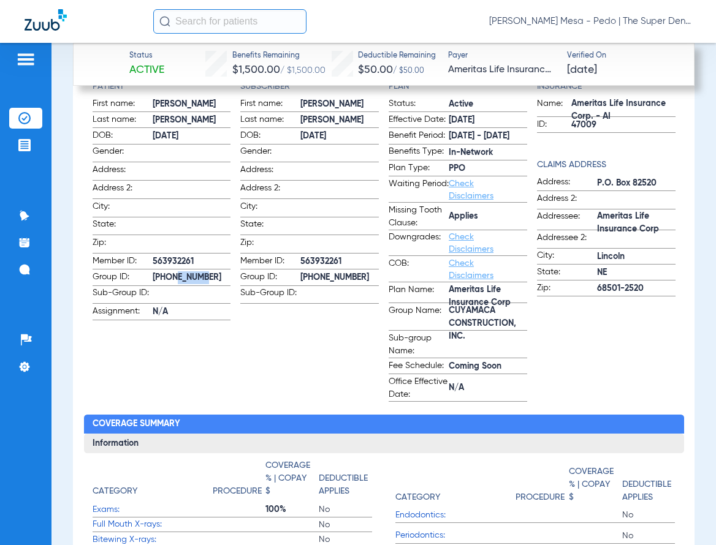
click at [186, 272] on span "[PHONE_NUMBER]" at bounding box center [192, 277] width 78 height 13
copy span "013965"
click at [150, 275] on span "Group ID:" at bounding box center [123, 278] width 60 height 15
drag, startPoint x: 150, startPoint y: 273, endPoint x: 186, endPoint y: 283, distance: 36.9
click at [186, 283] on label "Group ID: [PHONE_NUMBER]" at bounding box center [162, 278] width 138 height 15
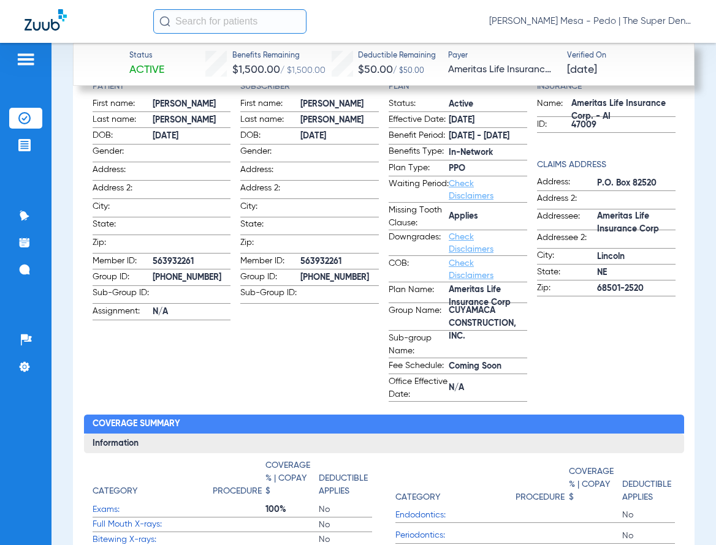
copy label "[PHONE_NUMBER]"
click at [175, 277] on span "[PHONE_NUMBER]" at bounding box center [192, 277] width 78 height 13
drag, startPoint x: 175, startPoint y: 271, endPoint x: 181, endPoint y: 285, distance: 14.6
click at [181, 284] on span "[PHONE_NUMBER]" at bounding box center [192, 277] width 78 height 13
copy span "013965-00001"
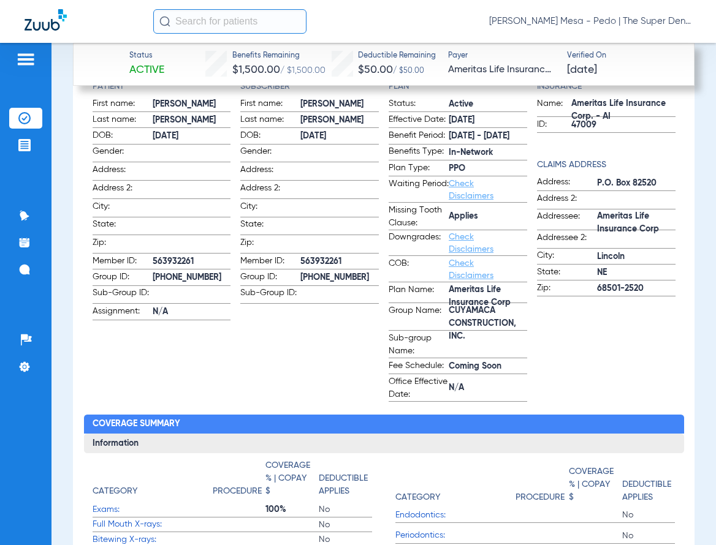
click at [183, 257] on span "563932261" at bounding box center [192, 262] width 78 height 13
copy span "563932261"
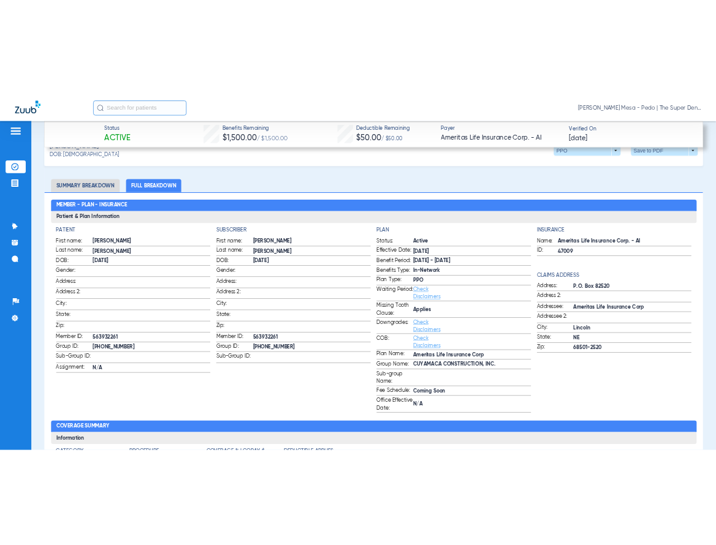
scroll to position [552, 0]
